Goal: Transaction & Acquisition: Complete application form

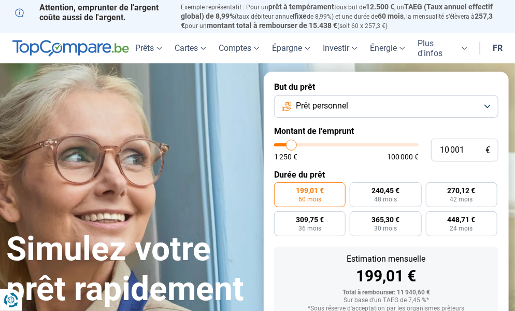
type input "11 500"
type input "11500"
type input "11 750"
type input "11750"
type input "13 000"
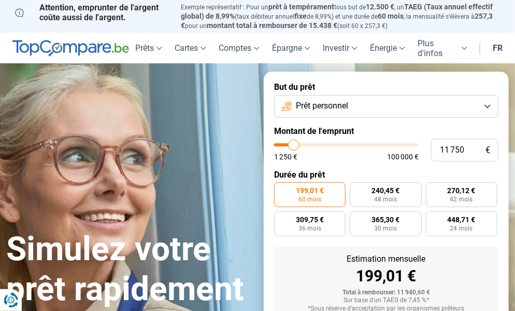
type input "13000"
type input "14 000"
type input "14000"
type input "14 500"
type input "14500"
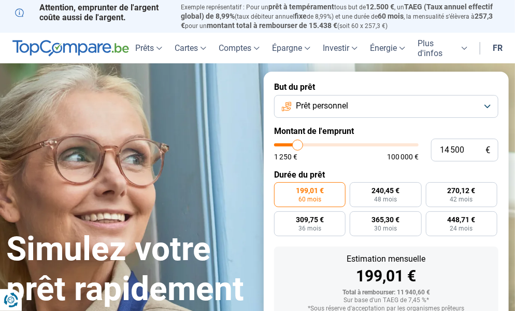
type input "15 250"
type input "15250"
type input "16 500"
type input "16500"
type input "17 000"
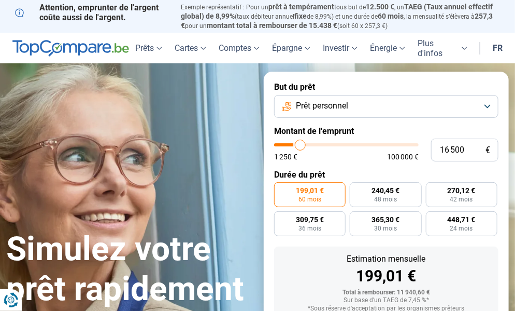
type input "17000"
type input "17 250"
type input "17250"
type input "17 750"
type input "17750"
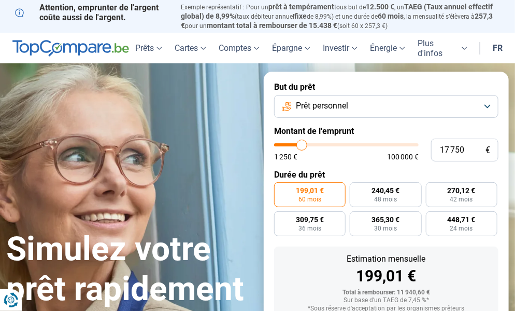
type input "18 250"
type input "18250"
type input "19 000"
type input "19000"
type input "19 500"
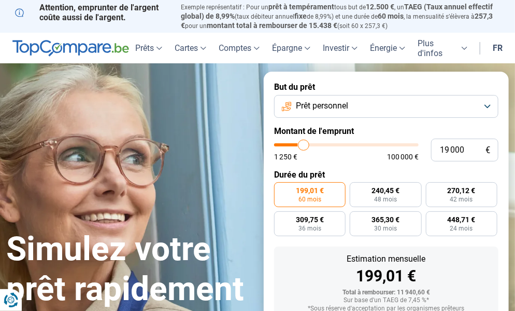
type input "19500"
type input "20 500"
type input "20500"
type input "20 750"
type input "20750"
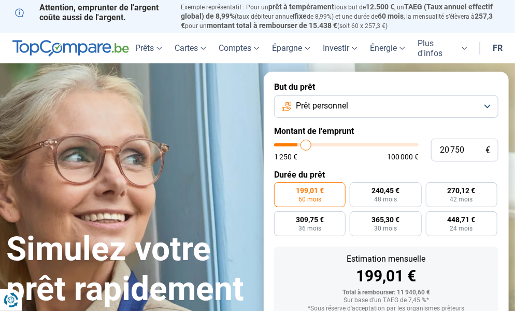
type input "21 000"
type input "21000"
type input "21 750"
type input "21750"
type input "22 500"
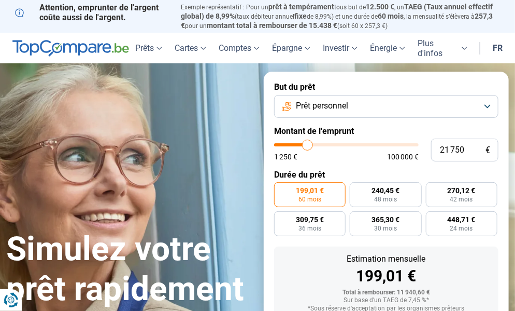
type input "22500"
type input "23 000"
type input "23000"
type input "23 250"
type input "23250"
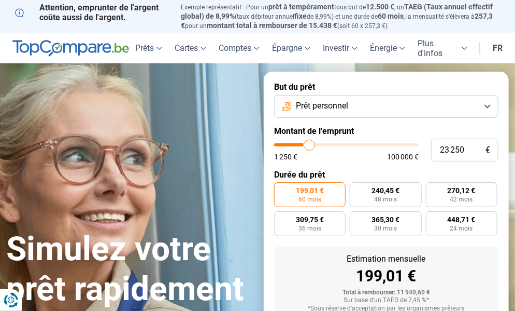
type input "24 000"
type input "24000"
type input "24 500"
type input "24500"
type input "25 250"
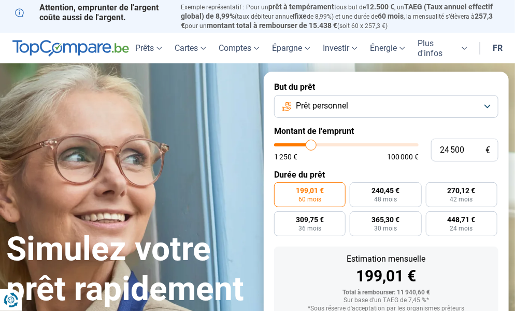
type input "25250"
type input "25 750"
drag, startPoint x: 295, startPoint y: 146, endPoint x: 313, endPoint y: 145, distance: 18.7
type input "25750"
click at [313, 145] on input "range" at bounding box center [346, 144] width 145 height 3
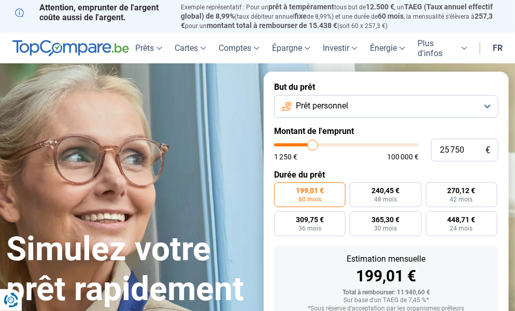
radio input "false"
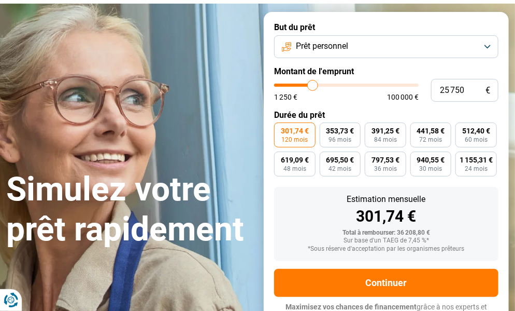
scroll to position [73, 0]
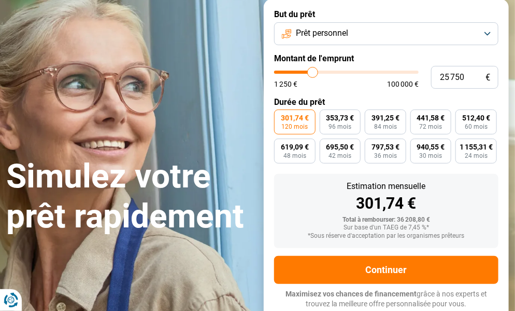
type input "23 250"
type input "23250"
type input "21 750"
type input "21750"
type input "19 000"
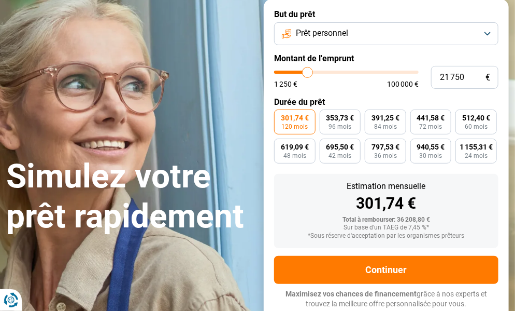
type input "19000"
type input "16 750"
type input "16750"
type input "15 250"
type input "15250"
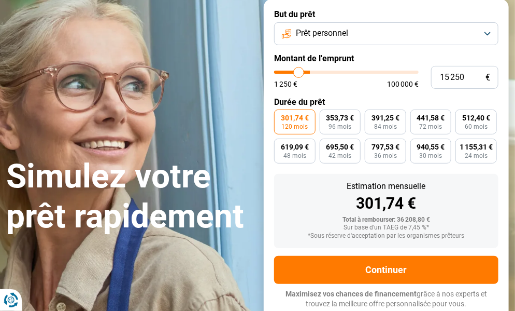
type input "14 250"
drag, startPoint x: 310, startPoint y: 71, endPoint x: 298, endPoint y: 70, distance: 12.5
type input "14250"
click at [298, 71] on input "range" at bounding box center [346, 72] width 145 height 3
radio input "true"
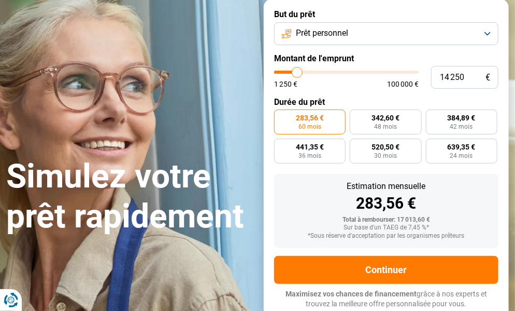
type input "12 000"
type input "12000"
type input "9 000"
type input "9000"
type input "5 250"
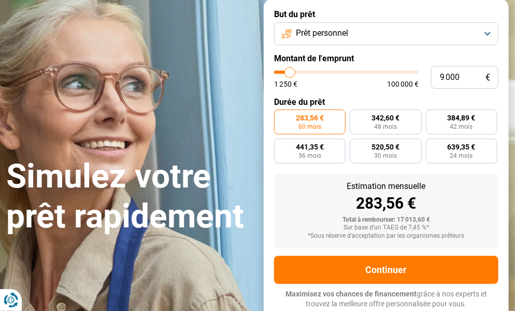
type input "5250"
type input "1 250"
drag, startPoint x: 298, startPoint y: 70, endPoint x: 276, endPoint y: 68, distance: 21.8
type input "1250"
click at [276, 71] on input "range" at bounding box center [346, 72] width 145 height 3
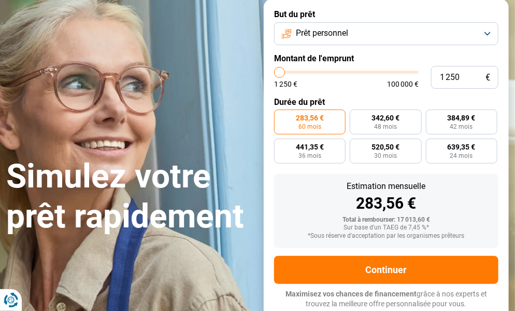
radio input "true"
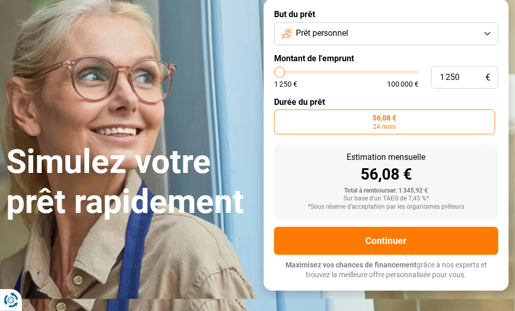
scroll to position [44, 0]
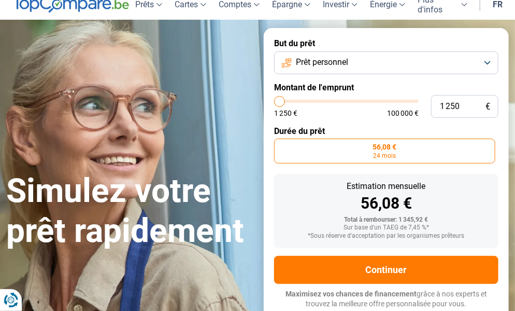
type input "2 500"
type input "2500"
type input "3 250"
type input "3250"
type input "4 000"
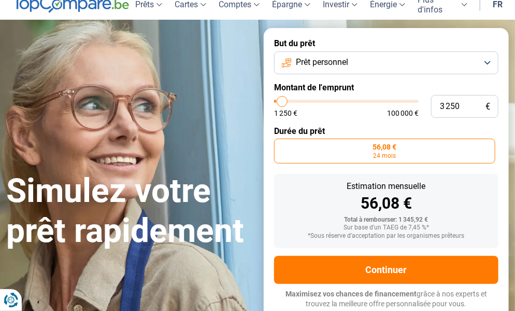
type input "4000"
type input "4 500"
type input "4500"
type input "4 750"
type input "4750"
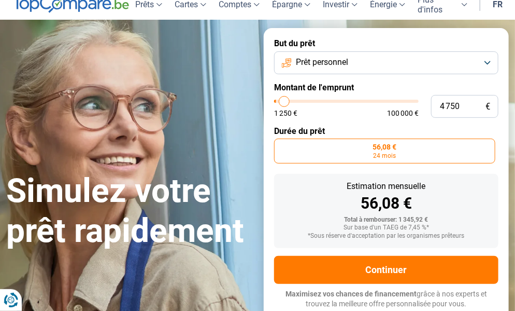
type input "5 250"
type input "5250"
type input "6 250"
type input "6250"
type input "6 500"
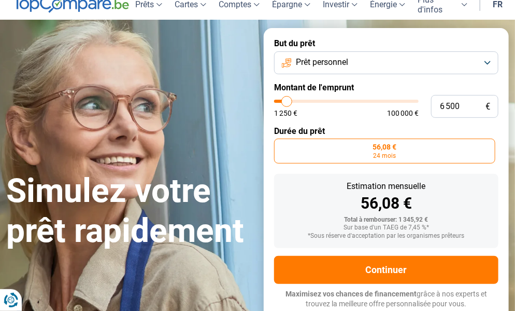
drag, startPoint x: 282, startPoint y: 103, endPoint x: 287, endPoint y: 100, distance: 6.5
type input "6500"
click at [287, 100] on input "range" at bounding box center [346, 101] width 145 height 3
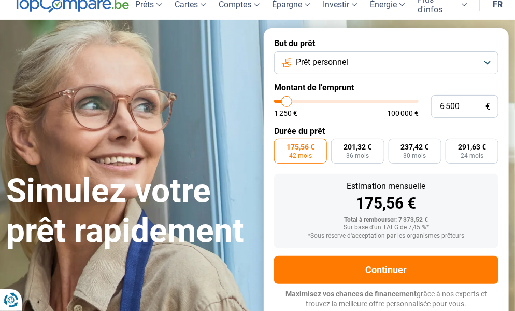
type input "6 750"
type input "6750"
type input "7 250"
type input "7250"
click at [288, 102] on input "range" at bounding box center [346, 101] width 145 height 3
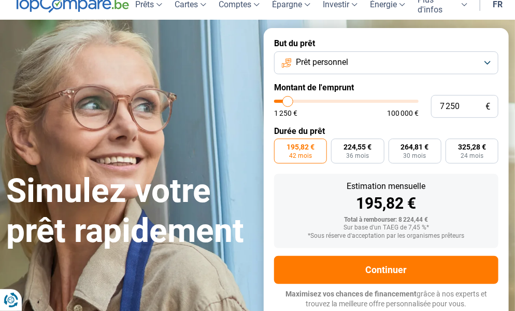
type input "7 500"
type input "7500"
click at [288, 102] on input "range" at bounding box center [346, 101] width 145 height 3
type input "8 000"
type input "8000"
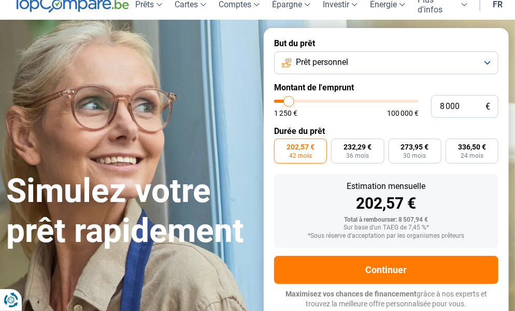
click at [289, 102] on input "range" at bounding box center [346, 101] width 145 height 3
radio input "false"
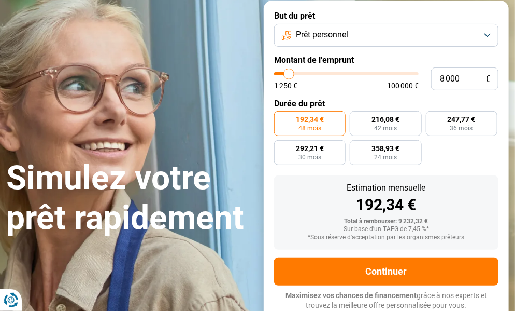
scroll to position [73, 0]
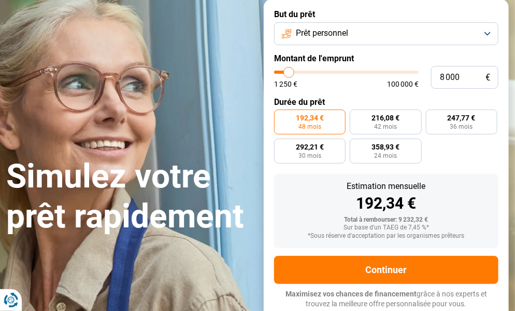
type input "7 250"
type input "7250"
type input "7 750"
type input "7750"
type input "8 000"
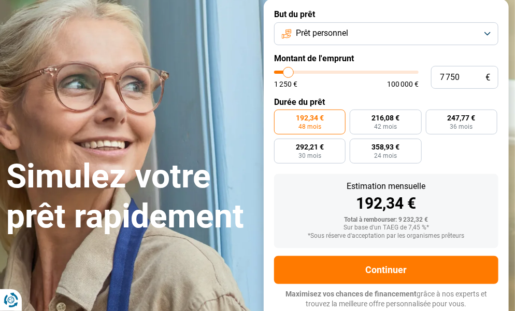
type input "8000"
type input "8 750"
type input "8750"
type input "9 250"
type input "9250"
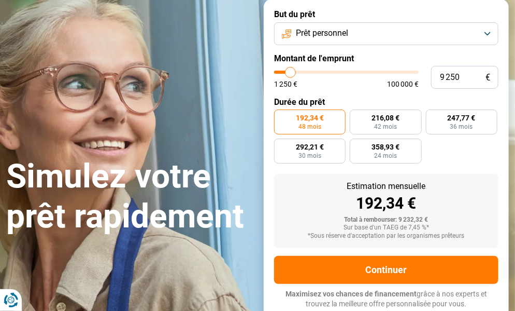
type input "10 000"
type input "10000"
type input "10 250"
type input "10250"
click at [292, 71] on input "range" at bounding box center [346, 72] width 145 height 3
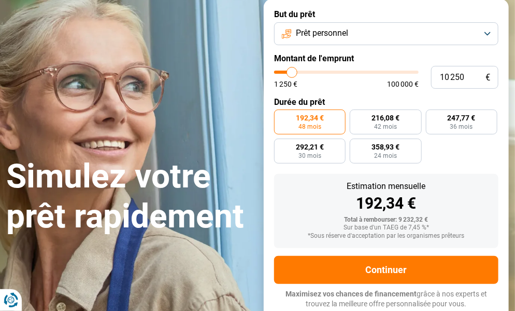
radio input "false"
type input "10 000"
type input "10000"
type input "9 250"
type input "9250"
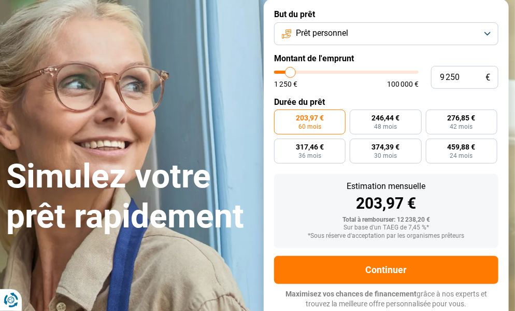
type input "9 000"
type input "9000"
type input "8 500"
type input "8500"
type input "8 000"
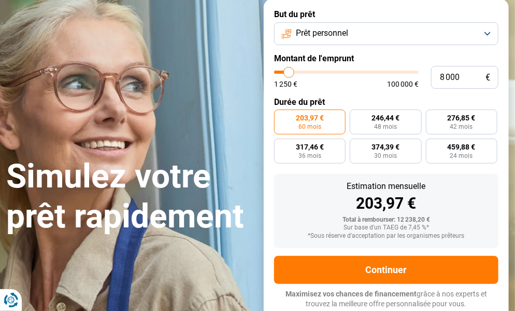
type input "8000"
click at [289, 74] on input "range" at bounding box center [346, 72] width 145 height 3
radio input "true"
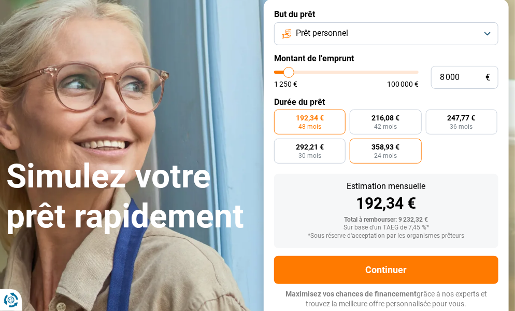
click at [388, 156] on span "24 mois" at bounding box center [385, 155] width 23 height 6
click at [357, 145] on input "358,93 € 24 mois" at bounding box center [353, 141] width 7 height 7
radio input "true"
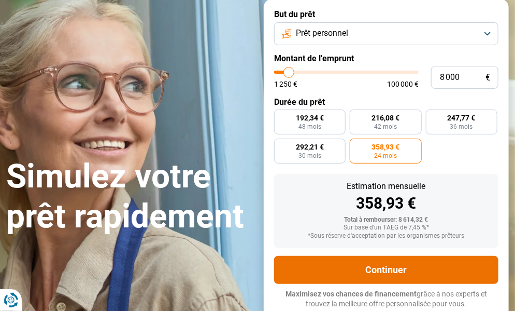
click at [380, 271] on button "Continuer" at bounding box center [386, 270] width 225 height 28
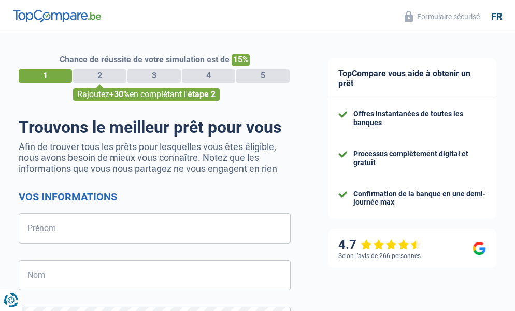
select select "32"
click at [167, 229] on input "Prénom" at bounding box center [155, 228] width 272 height 30
type input "Jean-Pierre"
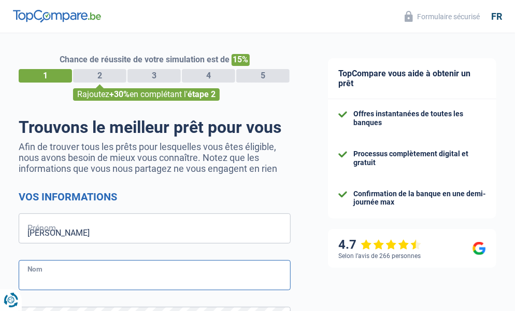
type input "BEDNARCZYK"
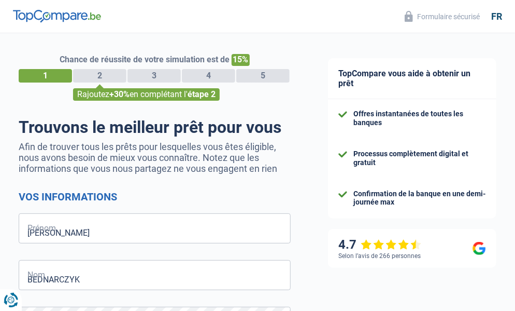
type input "476441460"
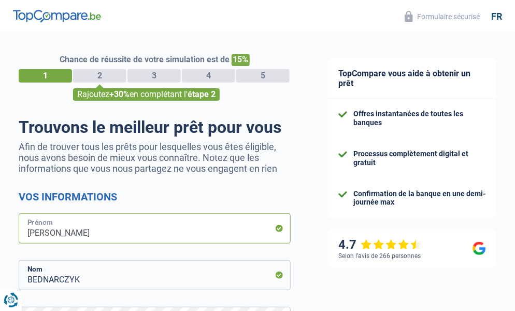
scroll to position [190, 0]
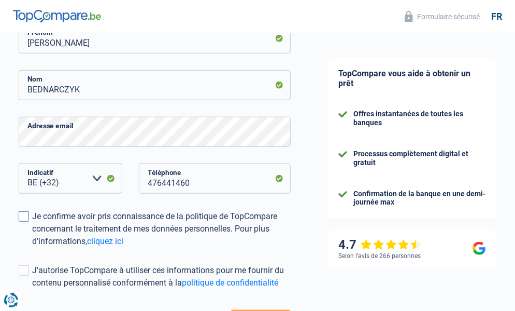
click at [23, 215] on span at bounding box center [24, 216] width 10 height 10
click at [32, 247] on input "Je confirme avoir pris connaissance de la politique de TopCompare concernant le…" at bounding box center [32, 247] width 0 height 0
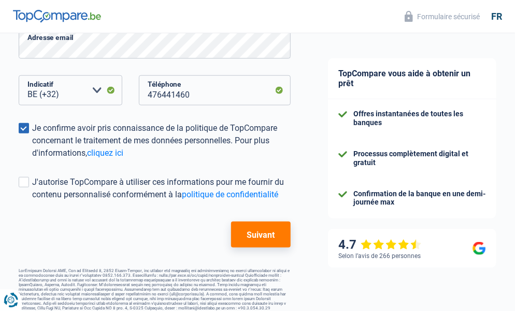
scroll to position [293, 0]
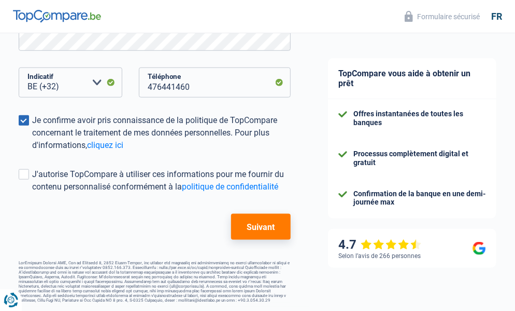
click at [254, 222] on button "Suivant" at bounding box center [261, 227] width 60 height 26
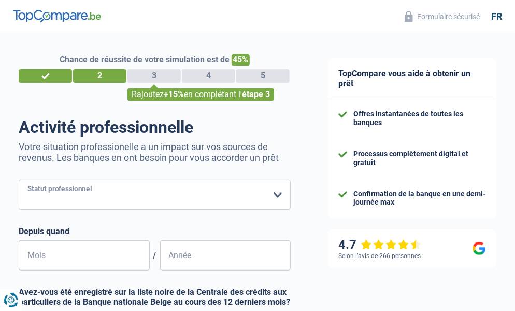
click at [276, 199] on select "Ouvrier Employé privé Employé public Invalide Indépendant Pensionné Chômeur Mut…" at bounding box center [155, 194] width 272 height 30
select select "retired"
click at [19, 180] on select "Ouvrier Employé privé Employé public Invalide Indépendant Pensionné Chômeur Mut…" at bounding box center [155, 194] width 272 height 30
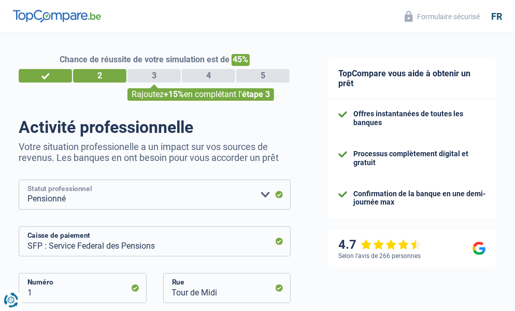
scroll to position [190, 0]
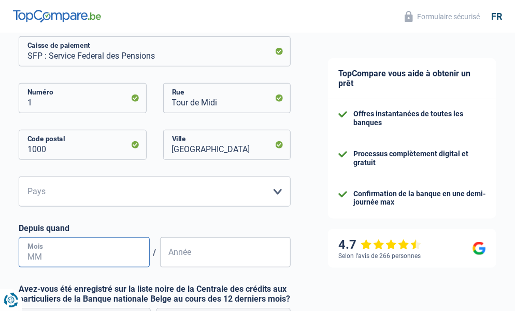
click at [77, 249] on input "Mois" at bounding box center [84, 252] width 131 height 30
type input "08"
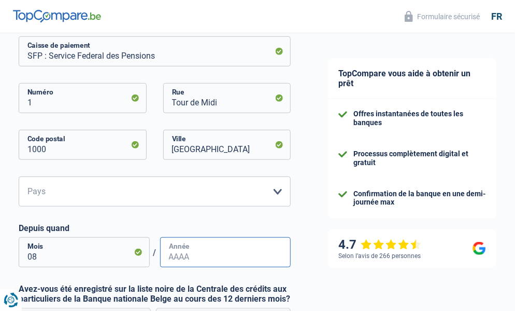
click at [177, 253] on input "Année" at bounding box center [225, 252] width 131 height 30
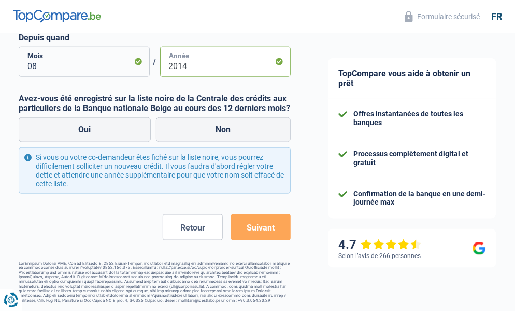
type input "2014"
click at [257, 227] on button "Suivant" at bounding box center [261, 227] width 60 height 26
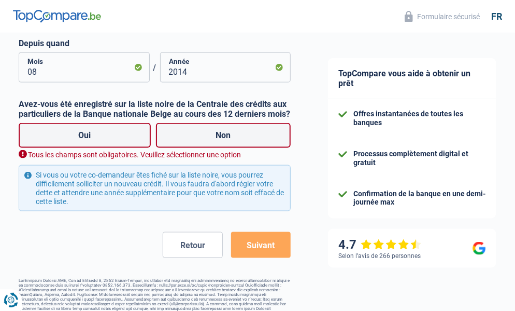
scroll to position [388, 0]
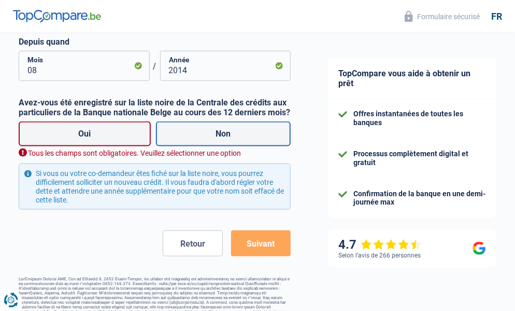
click at [227, 135] on label "Non" at bounding box center [223, 133] width 135 height 25
click at [227, 135] on input "Non" at bounding box center [223, 133] width 135 height 25
radio input "true"
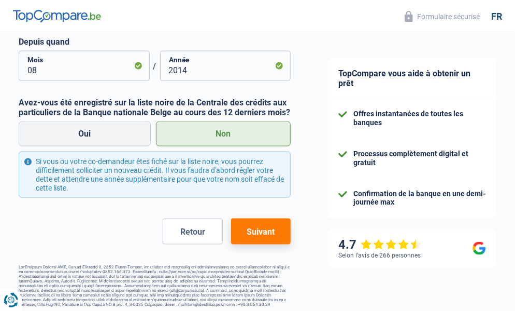
click at [251, 230] on button "Suivant" at bounding box center [261, 231] width 60 height 26
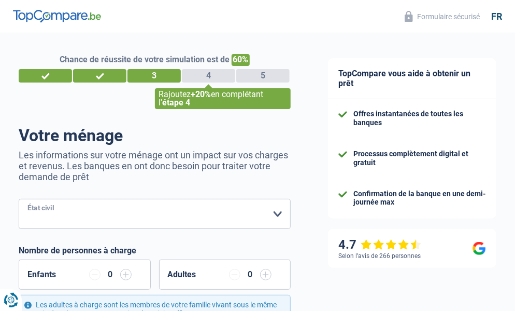
click at [276, 212] on select "Célibataire Marié(e) Cohabitant(e) légal(e) Divorcé(e) Veuf(ve) Séparé (de fait…" at bounding box center [155, 214] width 272 height 30
select select "divorced"
click at [19, 200] on select "Célibataire Marié(e) Cohabitant(e) légal(e) Divorcé(e) Veuf(ve) Séparé (de fait…" at bounding box center [155, 214] width 272 height 30
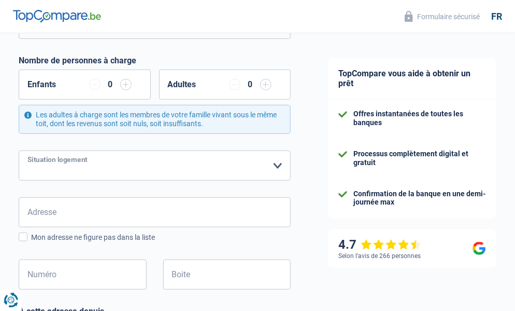
click at [279, 166] on select "Locataire Propriétaire avec prêt hypothécaire Propriétaire sans prêt hypothécai…" at bounding box center [155, 165] width 272 height 30
select select "liveWithParents"
click at [19, 150] on select "Locataire Propriétaire avec prêt hypothécaire Propriétaire sans prêt hypothécai…" at bounding box center [155, 165] width 272 height 30
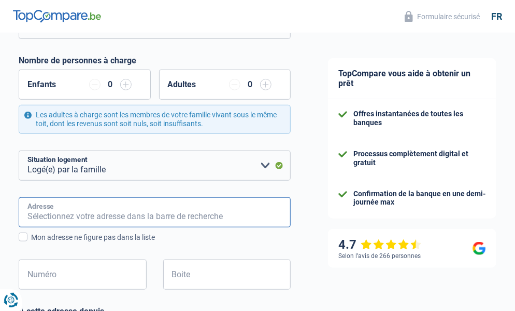
click at [139, 221] on input "Adresse" at bounding box center [155, 212] width 272 height 30
type input "Rue Murillo 33"
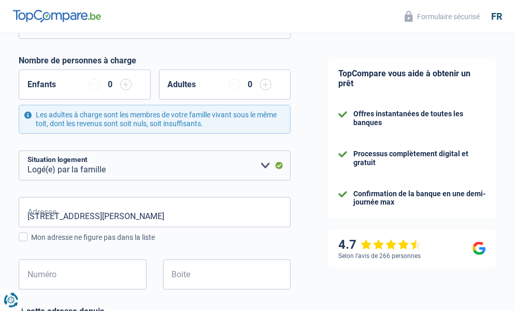
type input "Belgique"
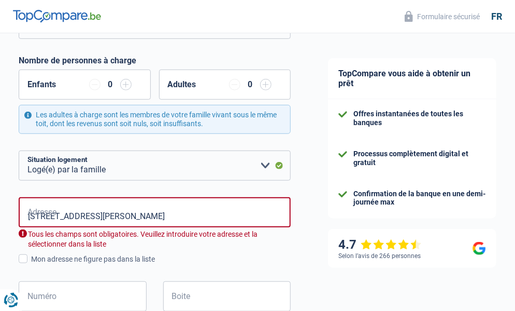
type input "Belgique"
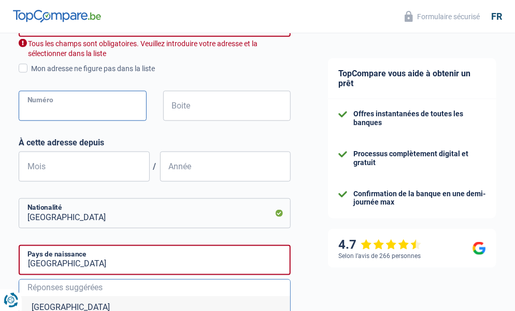
click at [133, 114] on input "Numéro" at bounding box center [83, 106] width 128 height 30
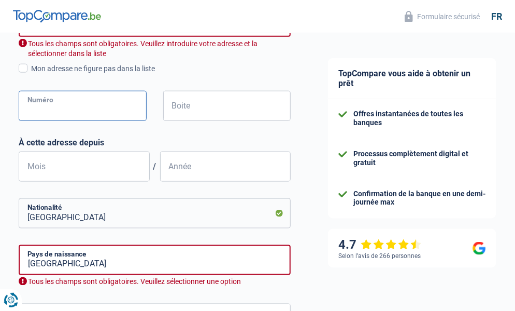
type input "33"
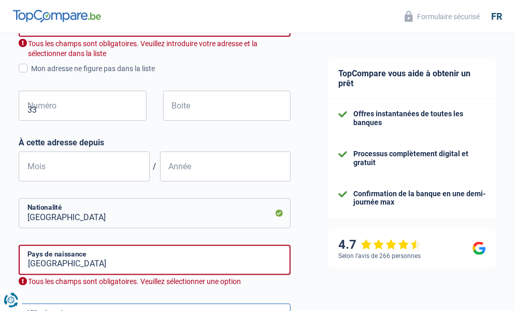
type input "Bruxelles"
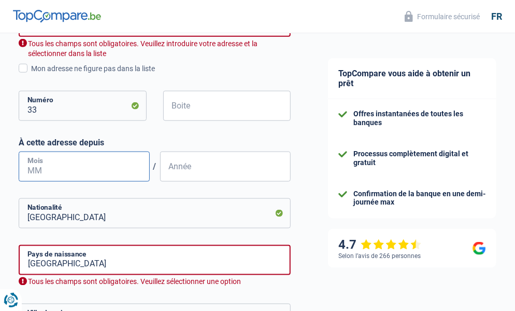
click at [131, 164] on input "Mois" at bounding box center [84, 166] width 131 height 30
type input "06"
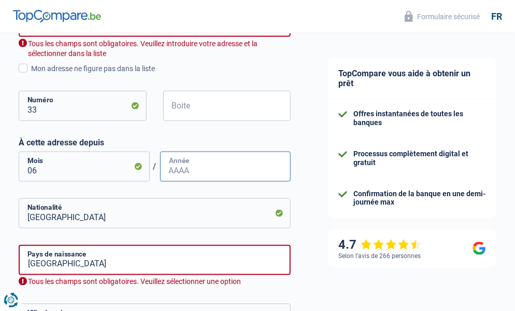
click at [182, 172] on input "Année" at bounding box center [225, 166] width 131 height 30
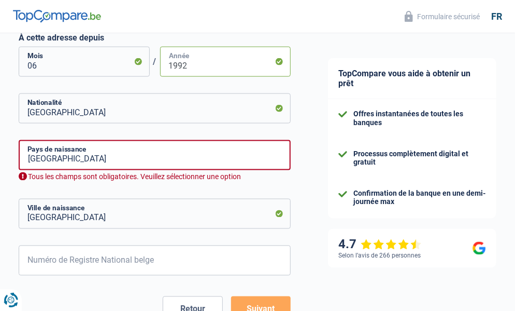
scroll to position [570, 0]
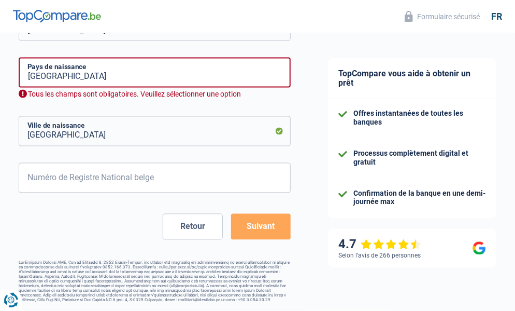
type input "1992"
click at [90, 66] on input "Belgique" at bounding box center [155, 73] width 272 height 30
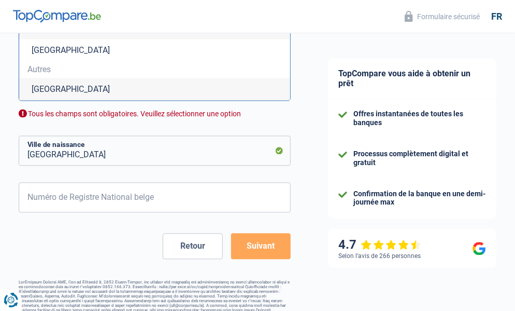
scroll to position [686, 0]
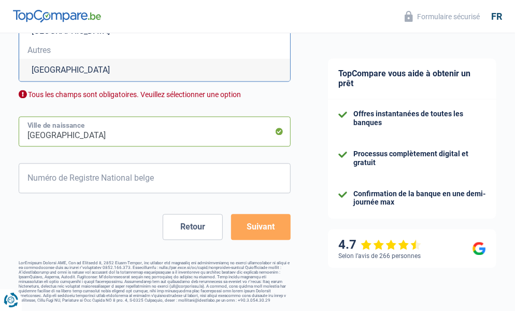
click at [125, 124] on input "Bruxelles" at bounding box center [155, 131] width 272 height 30
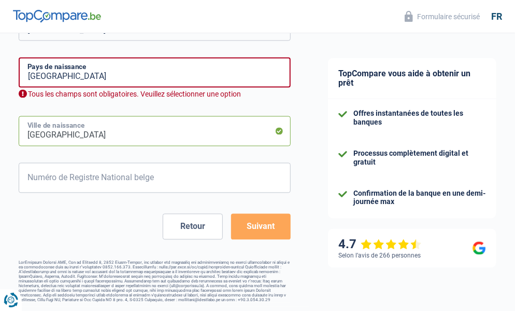
click at [125, 124] on input "Bruxelles" at bounding box center [155, 131] width 272 height 30
type input "B"
type input "neufville"
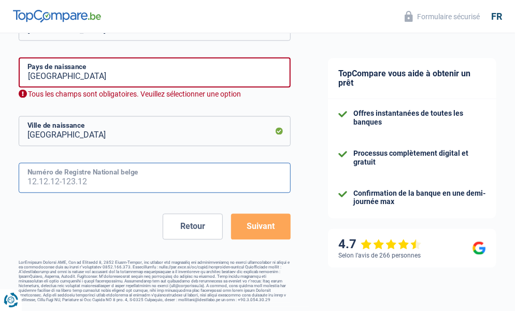
click at [145, 170] on input "Numéro de Registre National belge" at bounding box center [155, 178] width 272 height 30
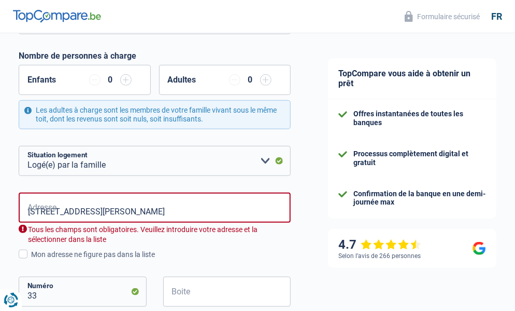
scroll to position [194, 0]
type input "54.07.18-055.06"
click at [79, 211] on input "Rue Murillo 33" at bounding box center [155, 208] width 272 height 30
type input "Rue Murillo, 1000, Bruxelles, BE"
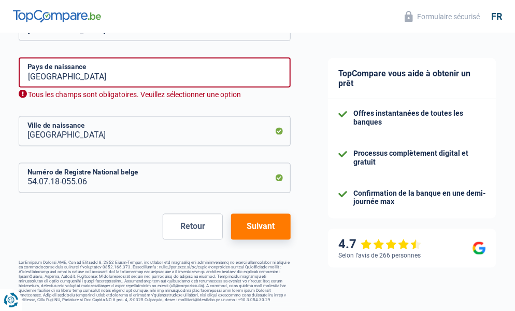
scroll to position [552, 0]
click at [245, 218] on button "Suivant" at bounding box center [261, 227] width 60 height 26
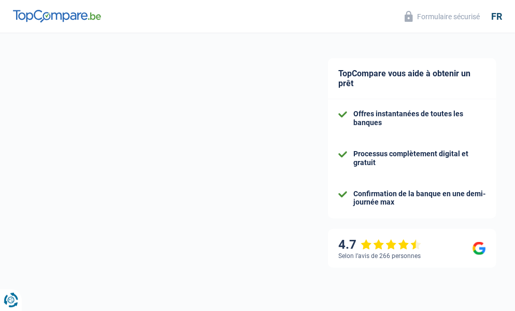
select select "pension"
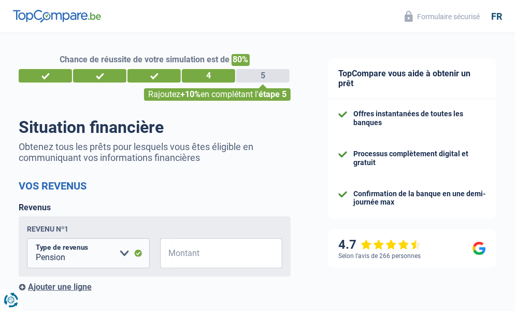
scroll to position [190, 0]
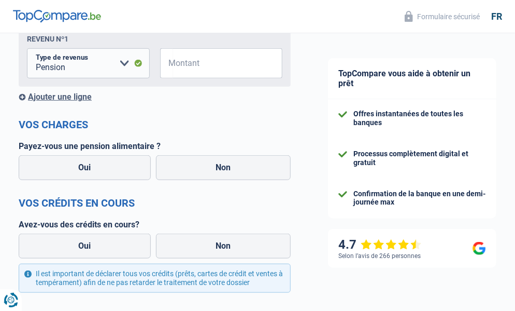
click at [171, 65] on span "€" at bounding box center [166, 63] width 13 height 30
click at [172, 65] on span "€" at bounding box center [166, 63] width 13 height 30
click at [216, 70] on input "Montant" at bounding box center [228, 63] width 110 height 30
click at [165, 65] on span "€" at bounding box center [166, 63] width 13 height 30
click at [183, 68] on input "Montant" at bounding box center [228, 63] width 110 height 30
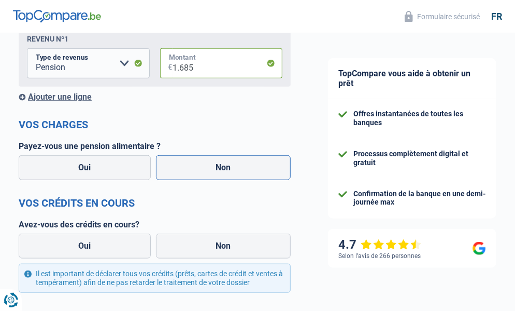
type input "1.685"
click at [222, 169] on label "Non" at bounding box center [223, 167] width 135 height 25
click at [222, 169] on input "Non" at bounding box center [223, 167] width 135 height 25
radio input "true"
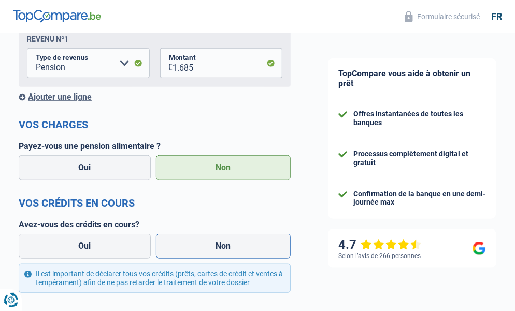
click at [203, 249] on label "Non" at bounding box center [223, 245] width 135 height 25
click at [203, 249] on input "Non" at bounding box center [223, 245] width 135 height 25
radio input "true"
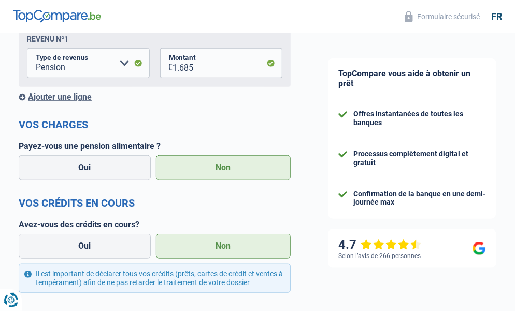
scroll to position [380, 0]
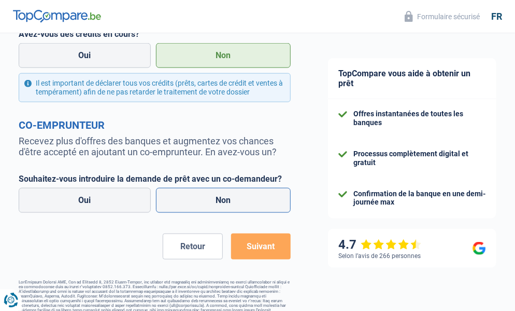
click at [225, 203] on label "Non" at bounding box center [223, 200] width 135 height 25
click at [225, 203] on input "Non" at bounding box center [223, 200] width 135 height 25
radio input "true"
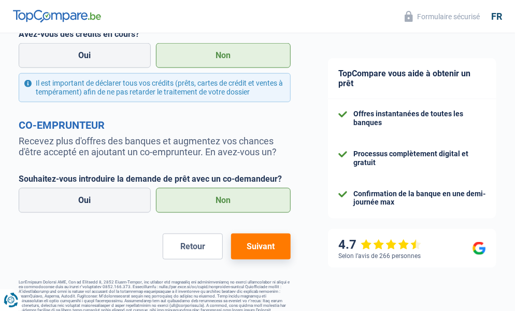
click at [263, 246] on button "Suivant" at bounding box center [261, 246] width 60 height 26
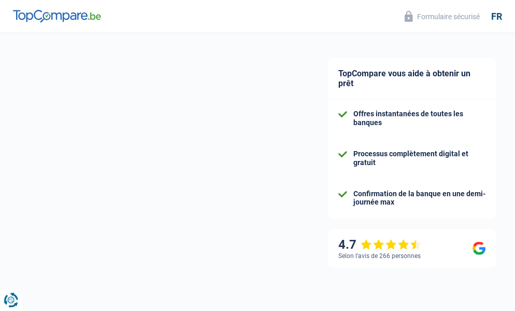
select select "48"
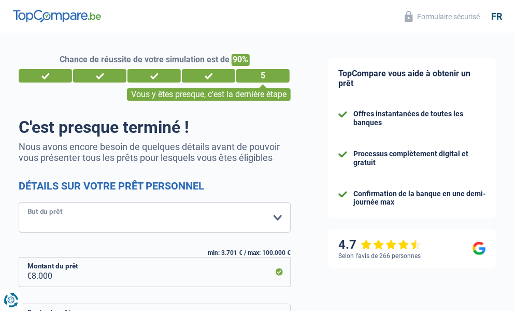
click at [278, 215] on select "Confort maison: meubles, textile, peinture, électroménager, outillage non-profe…" at bounding box center [155, 217] width 272 height 30
select select "other"
click at [19, 203] on select "Confort maison: meubles, textile, peinture, électroménager, outillage non-profe…" at bounding box center [155, 217] width 272 height 30
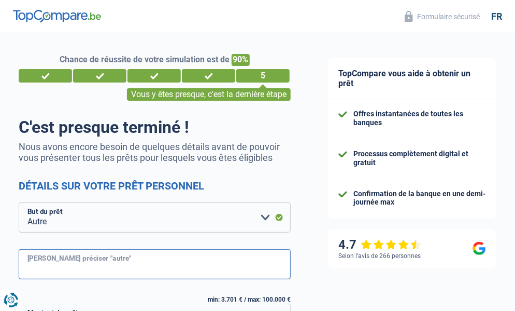
click at [89, 265] on input "Veuillez préciser "autre"" at bounding box center [155, 264] width 272 height 30
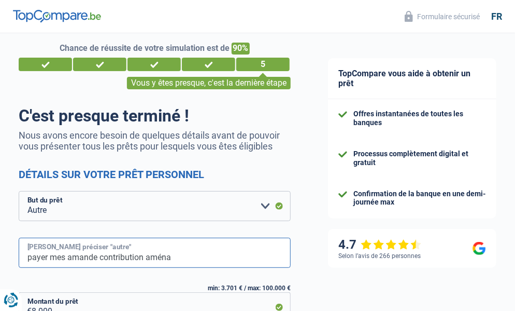
scroll to position [190, 0]
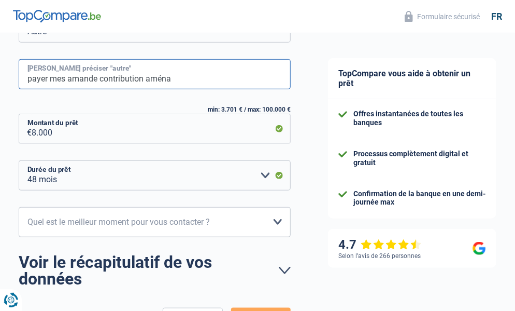
type input "payer mes amande contribution aména"
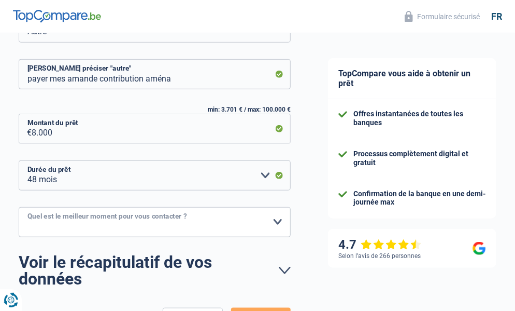
click at [275, 219] on select "10h-12h 12h-14h 14h-16h 16h-18h Veuillez sélectionner une option" at bounding box center [155, 222] width 272 height 30
select select "10-12"
click at [19, 207] on select "10h-12h 12h-14h 14h-16h 16h-18h Veuillez sélectionner une option" at bounding box center [155, 222] width 272 height 30
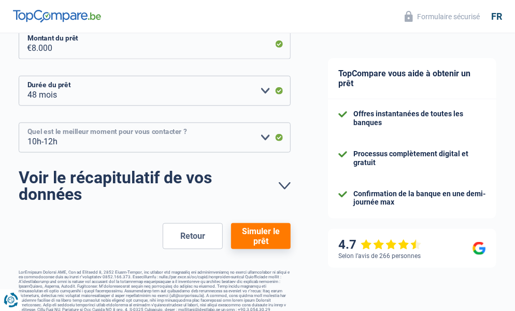
scroll to position [290, 0]
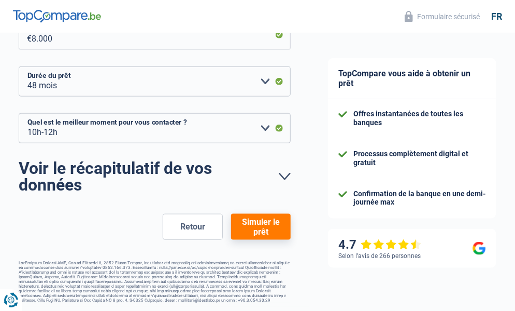
click at [251, 219] on button "Simuler le prêt" at bounding box center [261, 227] width 60 height 26
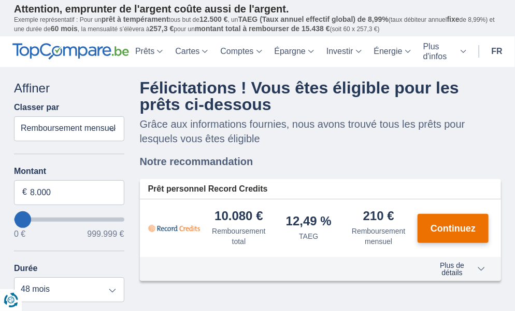
click at [448, 227] on span "Continuez" at bounding box center [453, 228] width 45 height 9
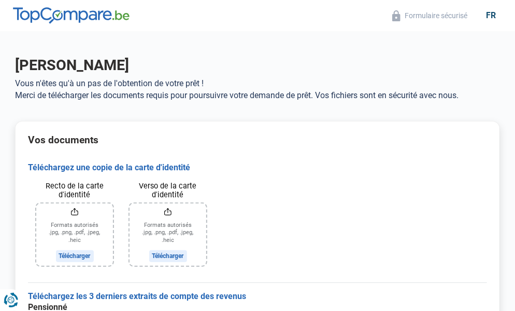
click at [76, 253] on input "Recto de la carte d'identité" at bounding box center [74, 234] width 77 height 62
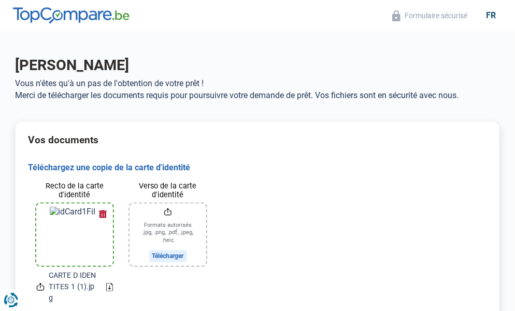
click at [180, 252] on input "Verso de la carte d'identité" at bounding box center [168, 234] width 77 height 62
click at [159, 231] on input "Verso de la carte d'identité" at bounding box center [168, 234] width 77 height 62
type input "C:\fakepath\CARTE D IDENTITES 1 (1).jpg"
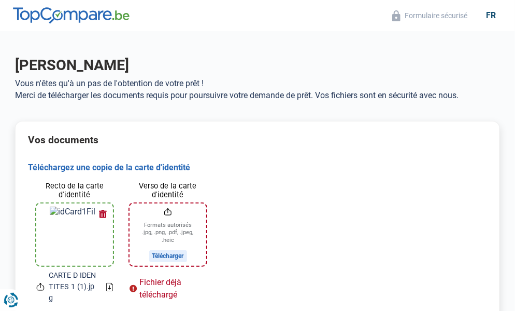
scroll to position [190, 0]
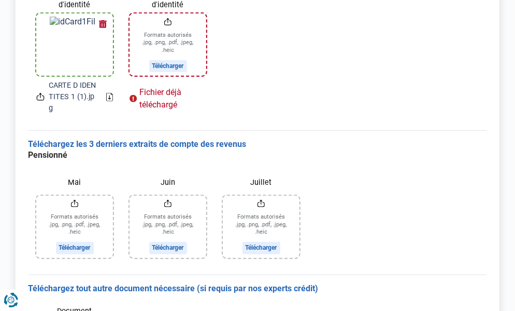
click at [63, 219] on input "Mai" at bounding box center [74, 227] width 77 height 62
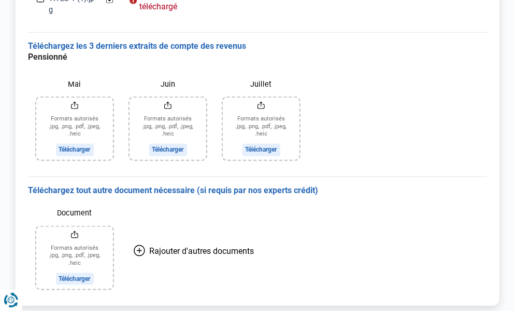
scroll to position [315, 0]
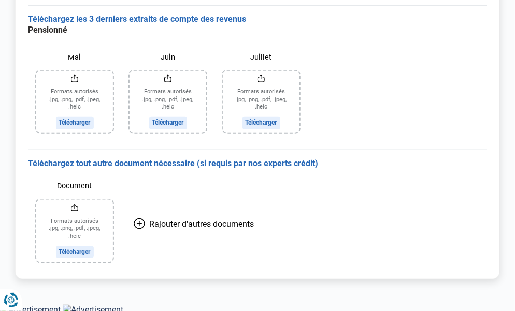
click at [88, 109] on input "Mai" at bounding box center [74, 102] width 77 height 62
click at [257, 119] on input "Juillet" at bounding box center [261, 102] width 77 height 62
click at [261, 122] on input "Juillet" at bounding box center [261, 102] width 77 height 62
click at [151, 97] on input "Juin" at bounding box center [168, 102] width 77 height 62
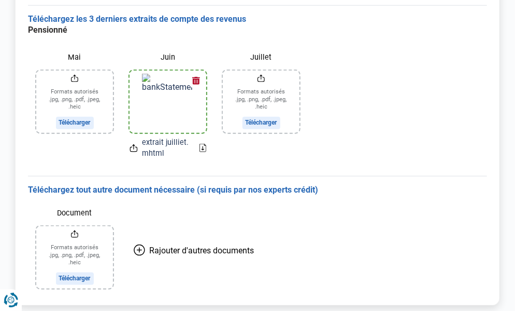
click at [259, 118] on input "Juillet" at bounding box center [261, 102] width 77 height 62
type input "C:\fakepath\extrait juilliet.mhtml"
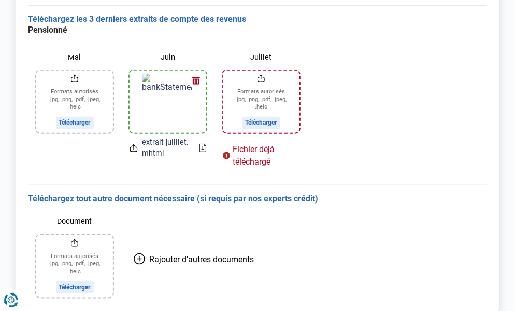
click at [256, 121] on input "Juillet" at bounding box center [261, 102] width 77 height 62
click at [278, 89] on input "Juillet" at bounding box center [261, 102] width 77 height 62
click at [93, 85] on input "Mai" at bounding box center [74, 102] width 77 height 62
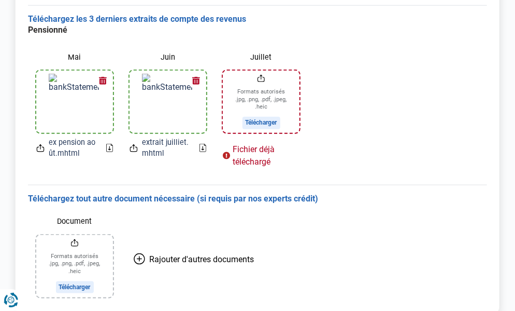
click at [243, 99] on input "Juillet" at bounding box center [261, 102] width 77 height 62
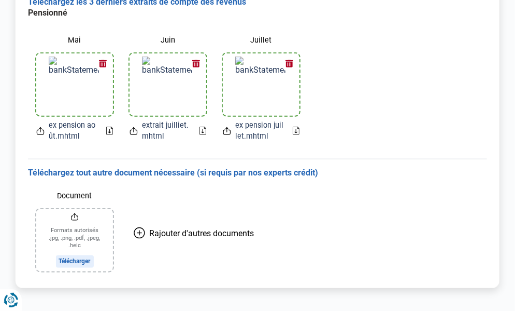
scroll to position [341, 0]
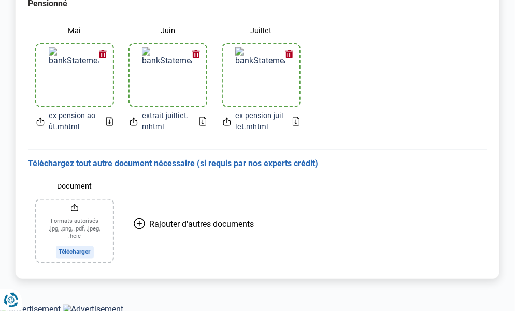
drag, startPoint x: 87, startPoint y: 231, endPoint x: 62, endPoint y: 231, distance: 24.9
click at [62, 231] on input "Document" at bounding box center [74, 231] width 77 height 62
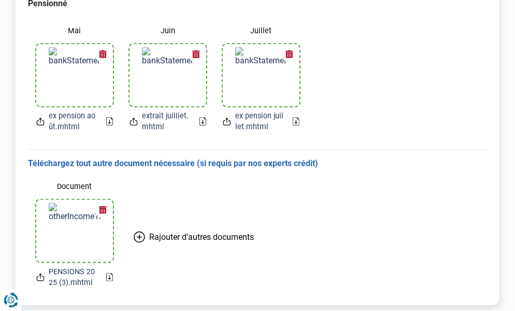
click at [55, 204] on img at bounding box center [75, 231] width 52 height 56
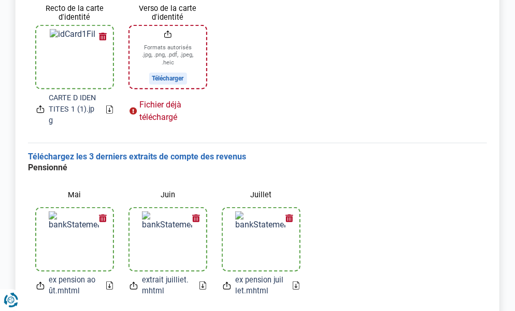
scroll to position [0, 0]
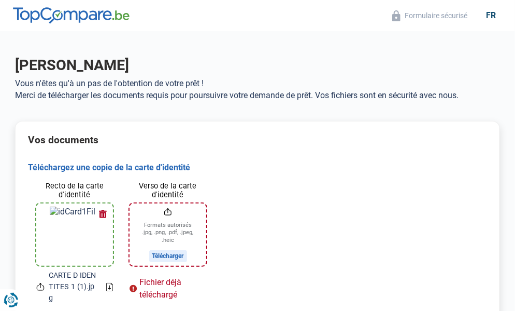
click at [154, 230] on input "Verso de la carte d'identité" at bounding box center [168, 234] width 77 height 62
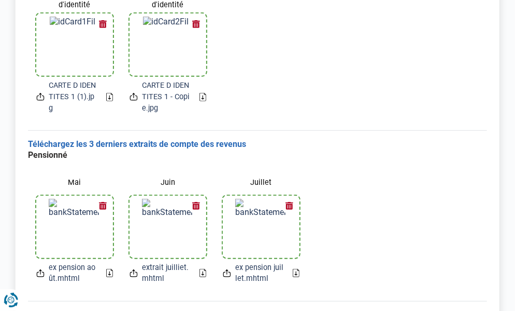
scroll to position [370, 0]
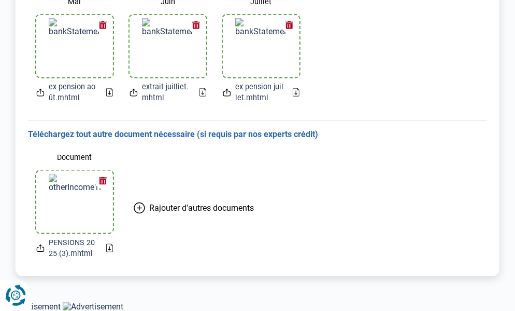
click at [13, 295] on icon "Renew consent" at bounding box center [14, 295] width 2 height 2
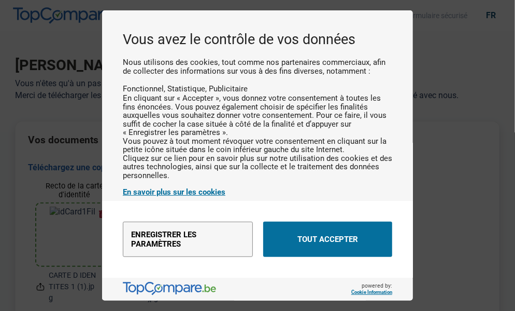
scroll to position [0, 0]
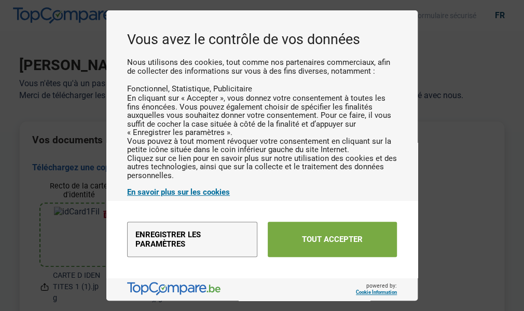
click at [311, 240] on button "Tout accepter" at bounding box center [332, 238] width 129 height 35
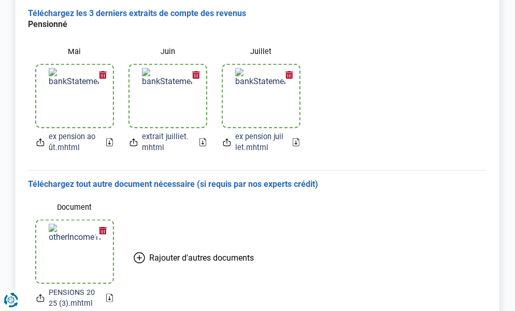
scroll to position [370, 0]
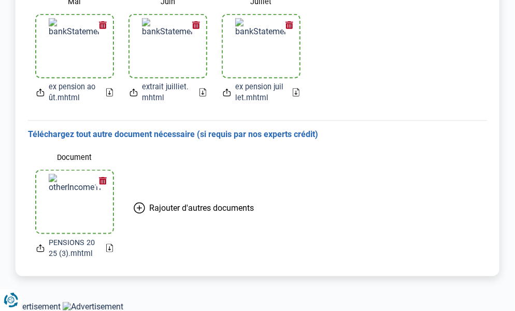
click at [141, 205] on icon at bounding box center [139, 207] width 11 height 11
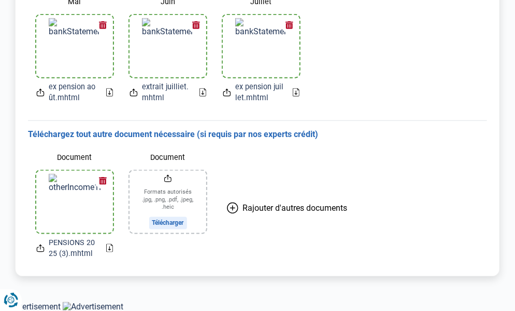
click at [163, 196] on input "Document" at bounding box center [168, 202] width 77 height 62
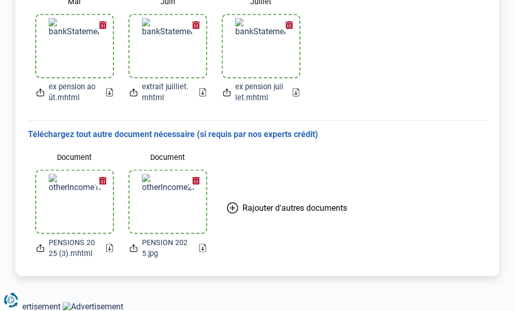
click at [204, 247] on icon at bounding box center [203, 248] width 7 height 8
drag, startPoint x: 354, startPoint y: 224, endPoint x: 362, endPoint y: 217, distance: 10.4
click at [355, 224] on button "Rajouter d'autres documents" at bounding box center [287, 207] width 145 height 119
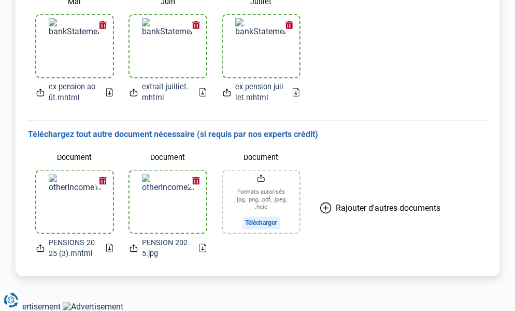
click at [231, 249] on div "Document Formats autorisés .jpg, .png, .pdf, .jpeg, .heic Télécharger" at bounding box center [261, 204] width 93 height 128
click at [388, 135] on h3 "Téléchargez tout autre document nécessaire (si requis par nos experts crédit)" at bounding box center [257, 134] width 459 height 11
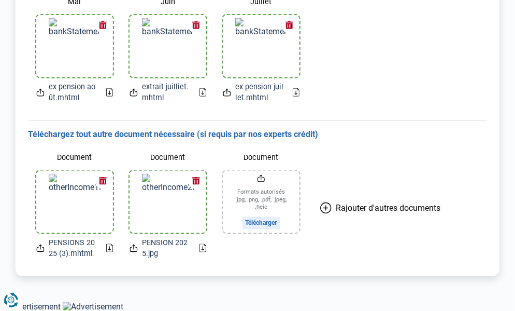
click at [268, 219] on input "Document" at bounding box center [261, 202] width 77 height 62
click at [268, 199] on input "Document" at bounding box center [261, 202] width 77 height 62
click at [276, 204] on input "Document" at bounding box center [261, 202] width 77 height 62
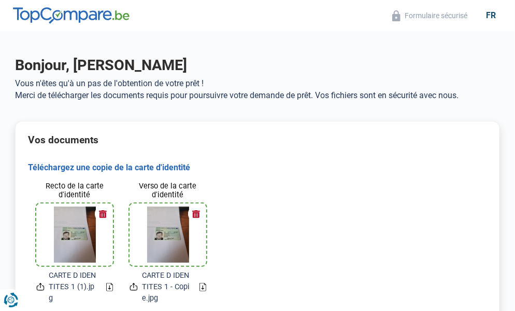
scroll to position [344, 0]
